Goal: Information Seeking & Learning: Learn about a topic

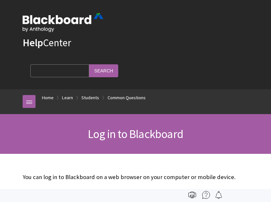
scroll to position [2, 0]
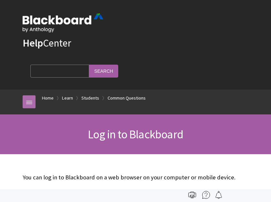
click at [23, 105] on link at bounding box center [29, 101] width 13 height 13
click at [27, 99] on link at bounding box center [29, 101] width 13 height 13
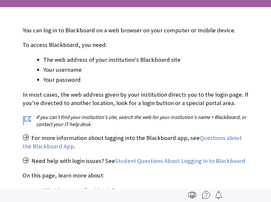
scroll to position [149, 0]
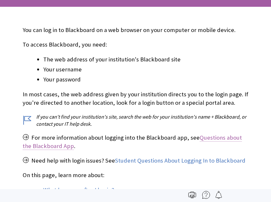
click at [42, 150] on link "Questions about the Blackboard App" at bounding box center [132, 142] width 219 height 16
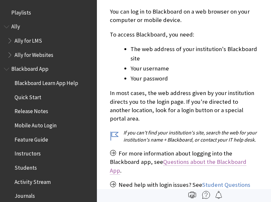
scroll to position [707, 0]
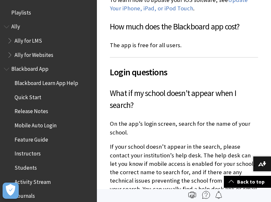
scroll to position [345, 0]
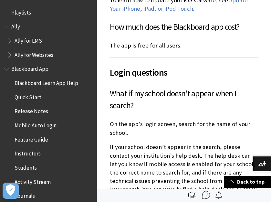
click at [229, 58] on h2 "Login questions" at bounding box center [184, 68] width 148 height 22
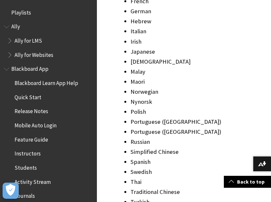
scroll to position [963, 0]
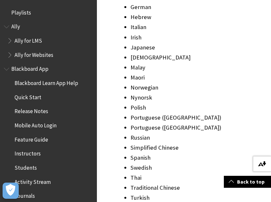
click at [267, 163] on button "Download alternative formats ..." at bounding box center [262, 164] width 18 height 16
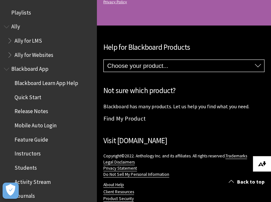
scroll to position [1452, 0]
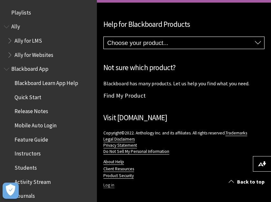
click at [108, 186] on link "Log in" at bounding box center [108, 185] width 11 height 6
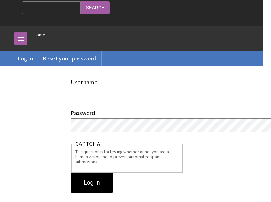
scroll to position [64, 8]
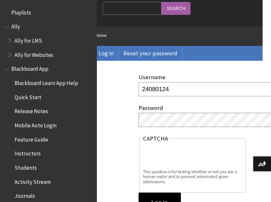
type input "24080124"
click at [139, 193] on input "Log in" at bounding box center [160, 203] width 42 height 20
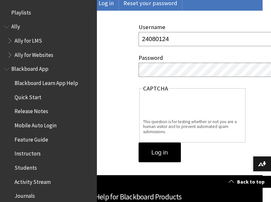
scroll to position [115, 8]
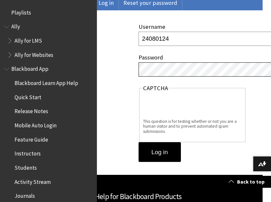
click at [139, 142] on input "Log in" at bounding box center [160, 152] width 42 height 20
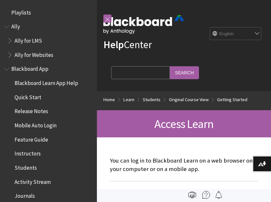
scroll to position [876, 0]
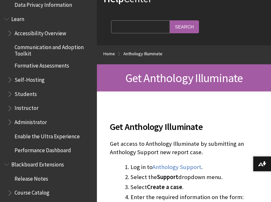
scroll to position [562, 0]
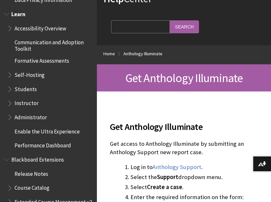
click at [31, 93] on span "Students" at bounding box center [50, 89] width 86 height 11
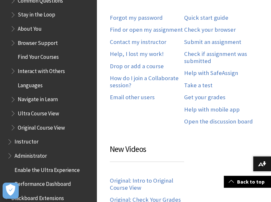
scroll to position [365, 0]
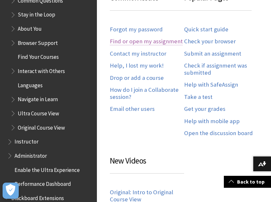
click at [146, 43] on link "Find or open my assignment" at bounding box center [146, 41] width 73 height 7
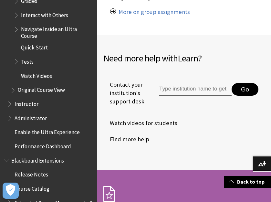
scroll to position [909, 0]
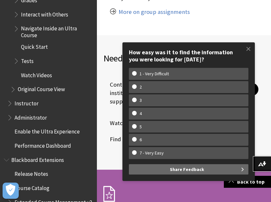
click at [49, 89] on span "Original Course View" at bounding box center [41, 88] width 47 height 9
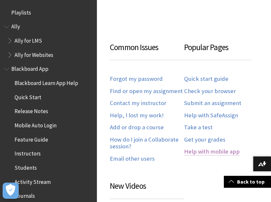
click at [210, 153] on link "Help with mobile app" at bounding box center [212, 151] width 56 height 7
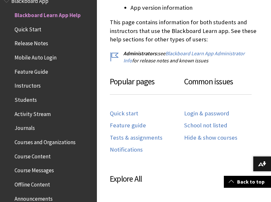
scroll to position [316, 0]
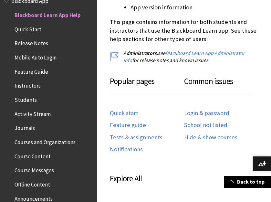
click at [213, 118] on div "Login & password School not listed Hide & show courses" at bounding box center [221, 123] width 74 height 43
click at [124, 110] on link "Quick start" at bounding box center [124, 113] width 28 height 7
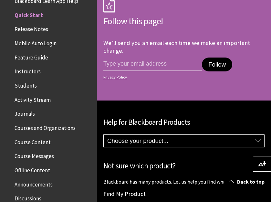
scroll to position [1918, 0]
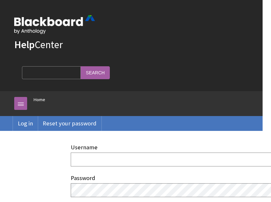
scroll to position [0, 8]
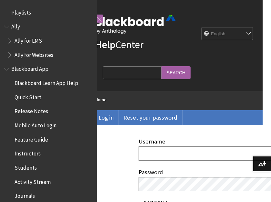
type input "24080124"
click at [159, 177] on div "Password" at bounding box center [176, 181] width 74 height 24
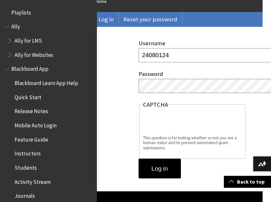
scroll to position [106, 8]
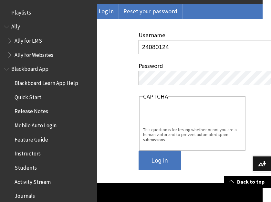
click at [158, 160] on input "Log in" at bounding box center [160, 161] width 42 height 20
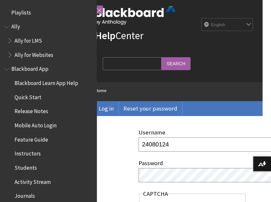
scroll to position [0, 8]
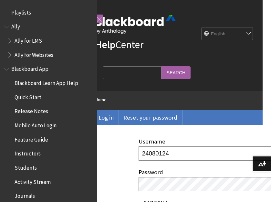
click at [98, 13] on div at bounding box center [99, 18] width 8 height 20
click at [97, 18] on link at bounding box center [99, 19] width 8 height 8
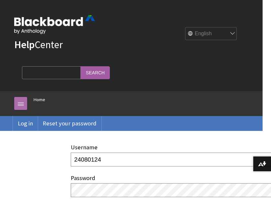
click at [17, 100] on link at bounding box center [20, 103] width 13 height 13
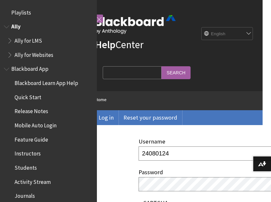
click at [35, 50] on span "Ally for Websites" at bounding box center [34, 53] width 39 height 9
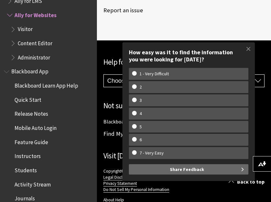
scroll to position [653, 0]
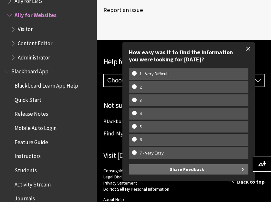
click at [246, 47] on span at bounding box center [249, 49] width 14 height 14
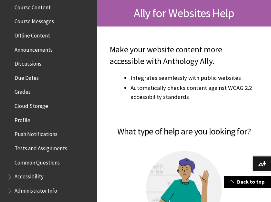
scroll to position [259, 0]
click at [71, 30] on span "Offline Content" at bounding box center [50, 35] width 86 height 11
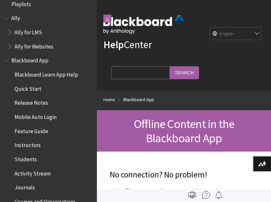
scroll to position [8, 0]
click at [62, 75] on span "Blackboard Learn App Help" at bounding box center [47, 73] width 64 height 9
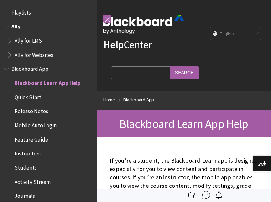
click at [28, 39] on span "Ally for LMS" at bounding box center [28, 39] width 27 height 9
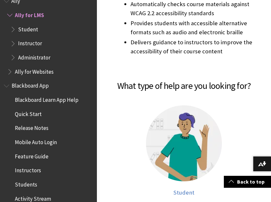
scroll to position [226, 0]
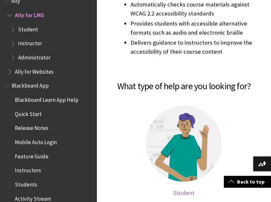
click at [177, 143] on img at bounding box center [184, 144] width 76 height 76
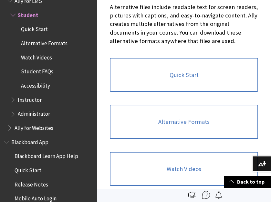
scroll to position [198, 0]
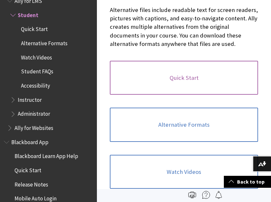
click at [184, 76] on link "Quick Start" at bounding box center [184, 78] width 148 height 34
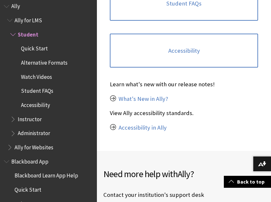
scroll to position [0, 0]
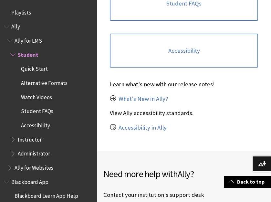
click at [8, 44] on span "Ally for LMS" at bounding box center [50, 40] width 86 height 11
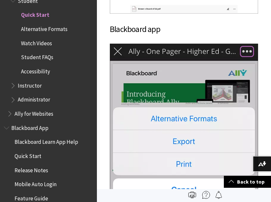
scroll to position [742, 0]
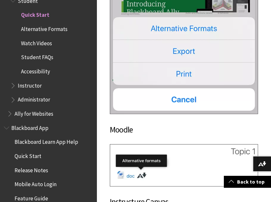
click at [166, 81] on img at bounding box center [184, 33] width 148 height 161
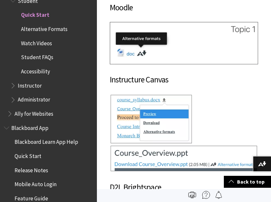
scroll to position [929, 0]
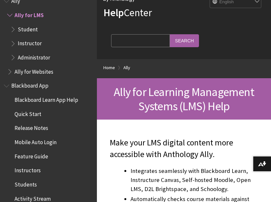
scroll to position [39, 0]
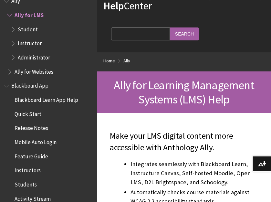
click at [29, 28] on span "Student" at bounding box center [28, 28] width 20 height 9
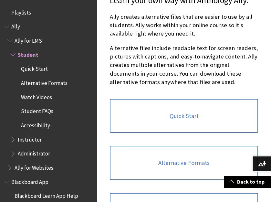
click at [16, 25] on span "Ally" at bounding box center [15, 25] width 9 height 9
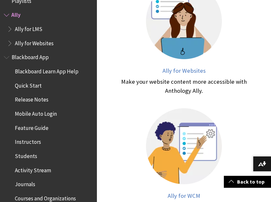
scroll to position [326, 0]
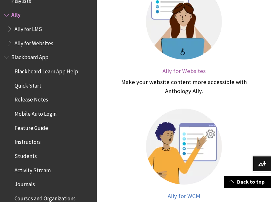
click at [178, 73] on span "Ally for Websites" at bounding box center [183, 70] width 43 height 7
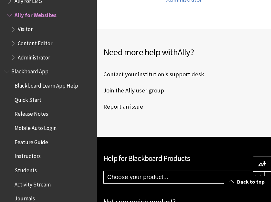
scroll to position [563, 0]
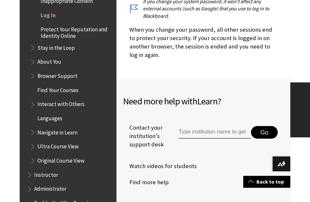
scroll to position [2177, 0]
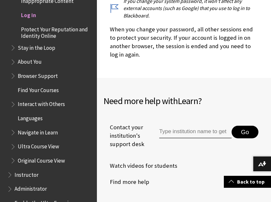
click at [170, 126] on input "Type institution name to get support" at bounding box center [195, 132] width 72 height 13
type input "v"
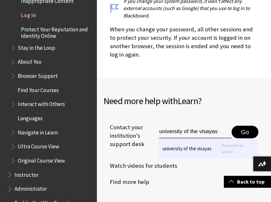
type input "university of the visayas"
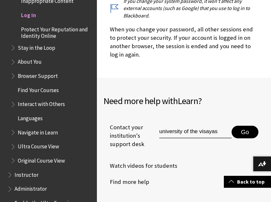
click at [239, 126] on button "Go" at bounding box center [245, 132] width 27 height 13
